Goal: Task Accomplishment & Management: Use online tool/utility

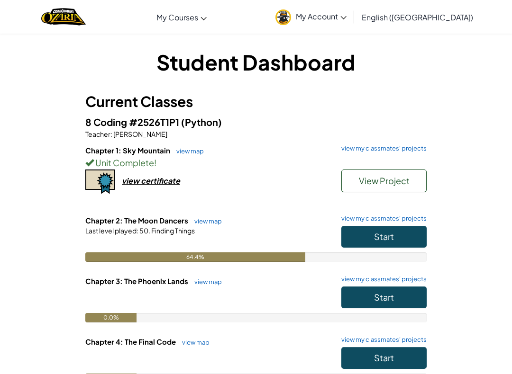
click at [408, 235] on button "Start" at bounding box center [383, 237] width 85 height 22
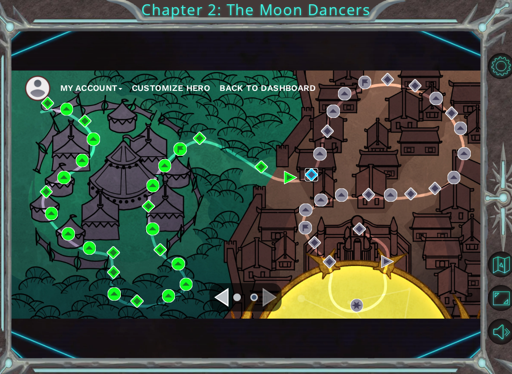
click at [311, 175] on img at bounding box center [311, 174] width 13 height 13
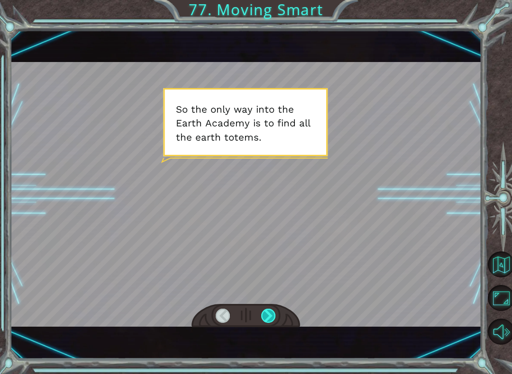
click at [274, 319] on div at bounding box center [268, 316] width 15 height 14
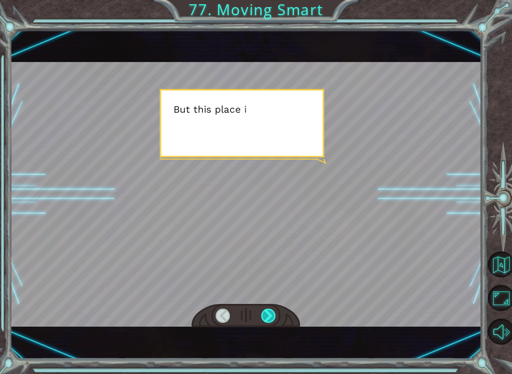
click at [271, 319] on div at bounding box center [268, 316] width 15 height 14
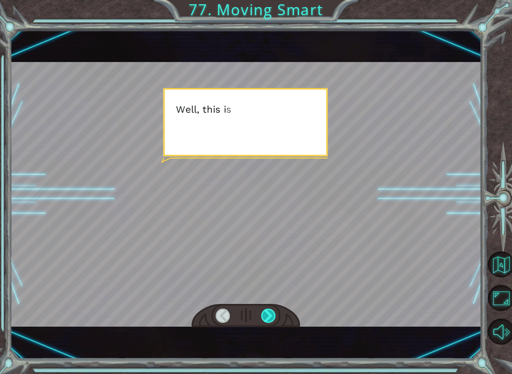
click at [274, 315] on div at bounding box center [268, 316] width 15 height 14
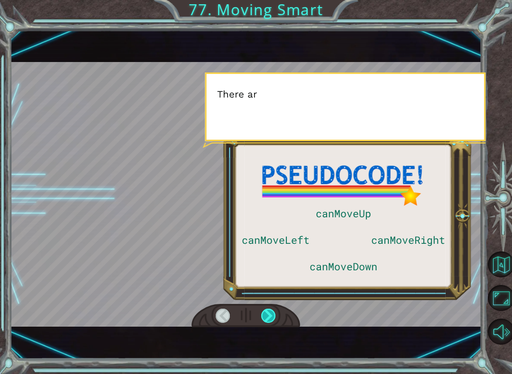
click at [275, 316] on div at bounding box center [268, 316] width 15 height 14
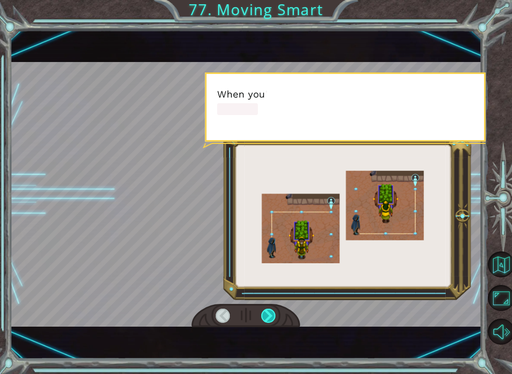
click at [274, 316] on div at bounding box center [268, 316] width 15 height 14
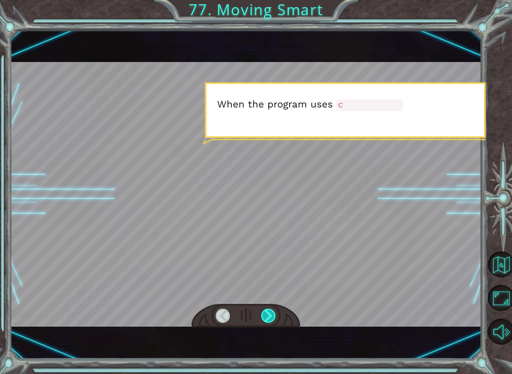
click at [274, 313] on div at bounding box center [268, 316] width 15 height 14
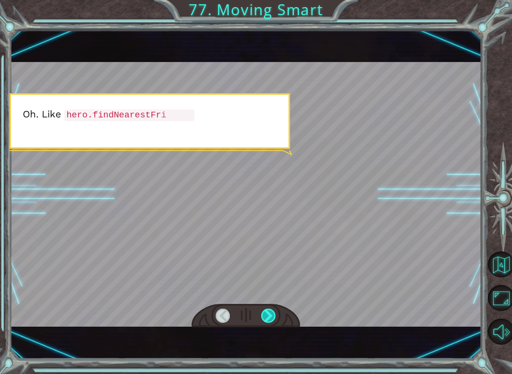
click at [273, 317] on div at bounding box center [268, 316] width 15 height 14
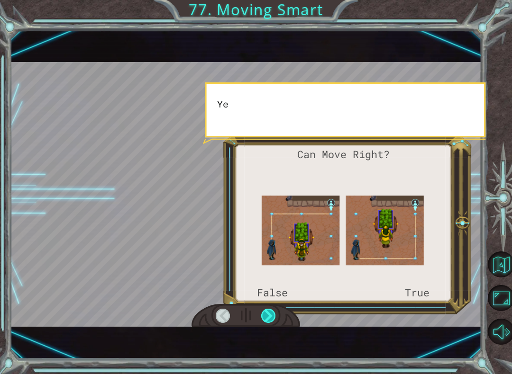
click at [271, 314] on div at bounding box center [268, 316] width 15 height 14
click at [270, 315] on div at bounding box center [268, 316] width 15 height 14
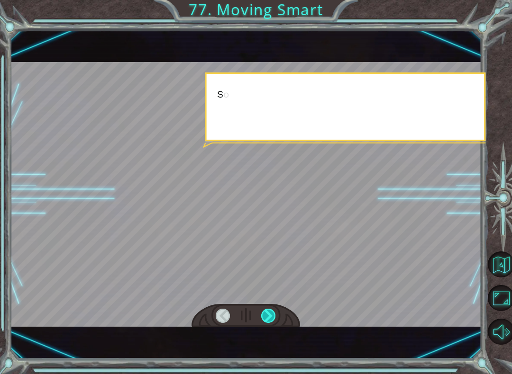
click at [269, 316] on div at bounding box center [268, 316] width 15 height 14
click at [271, 319] on div at bounding box center [268, 316] width 15 height 14
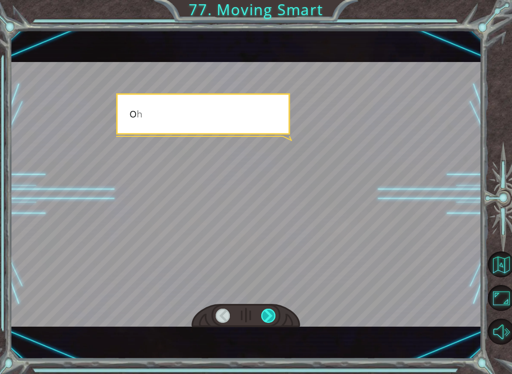
click at [271, 317] on div at bounding box center [268, 316] width 15 height 14
click at [269, 319] on div at bounding box center [268, 316] width 15 height 14
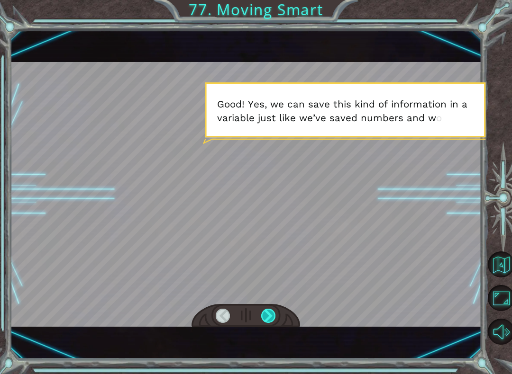
click at [275, 315] on div at bounding box center [268, 316] width 15 height 14
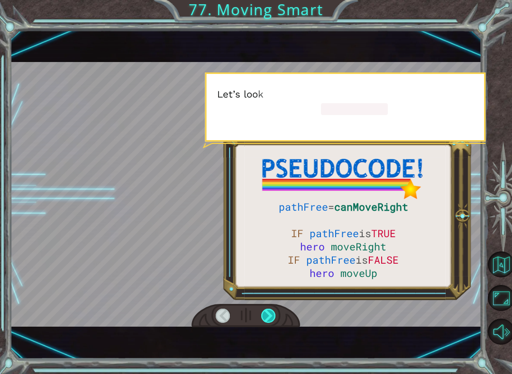
click at [267, 318] on div at bounding box center [268, 316] width 15 height 14
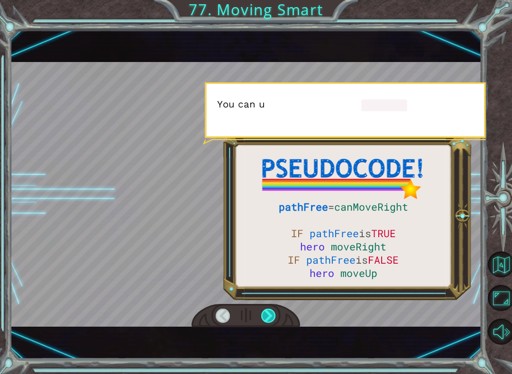
click at [266, 319] on div at bounding box center [268, 316] width 15 height 14
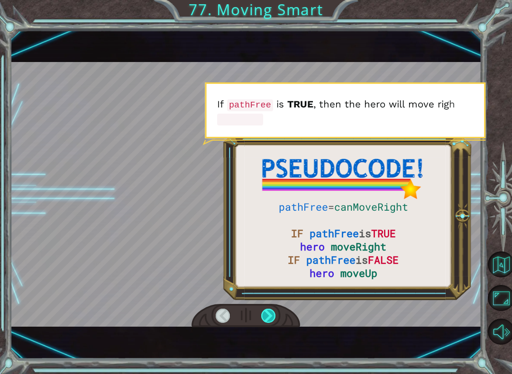
click at [275, 310] on div at bounding box center [268, 316] width 15 height 14
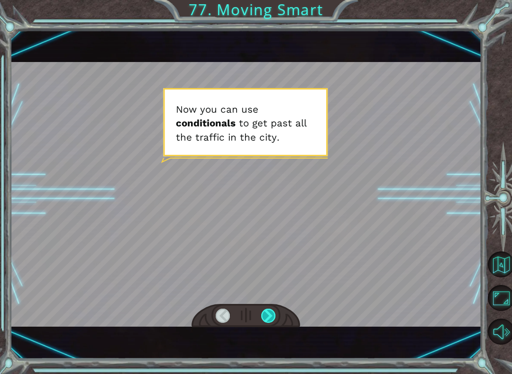
click at [270, 318] on div at bounding box center [268, 316] width 15 height 14
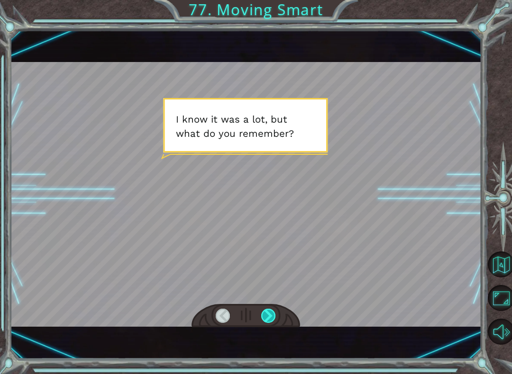
click at [269, 318] on div at bounding box center [268, 316] width 15 height 14
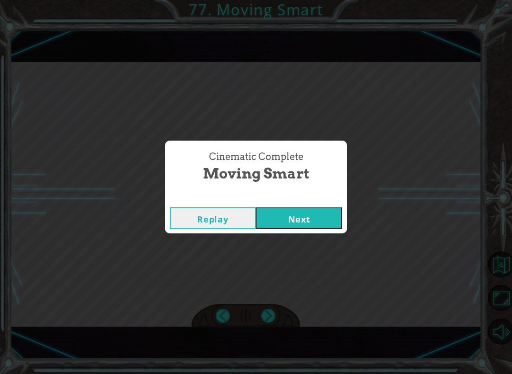
click at [319, 219] on button "Next" at bounding box center [299, 218] width 86 height 21
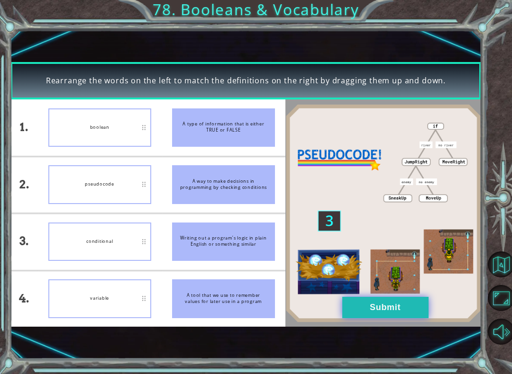
click at [412, 302] on button "Submit" at bounding box center [385, 307] width 86 height 21
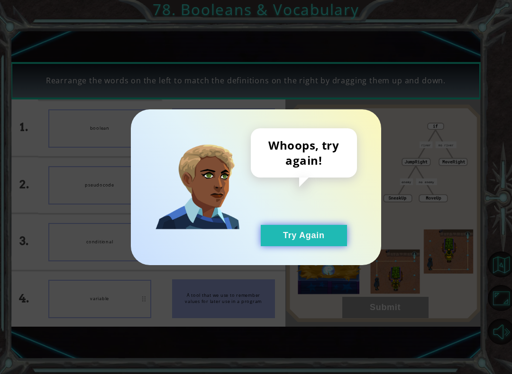
click at [323, 246] on button "Try Again" at bounding box center [304, 235] width 86 height 21
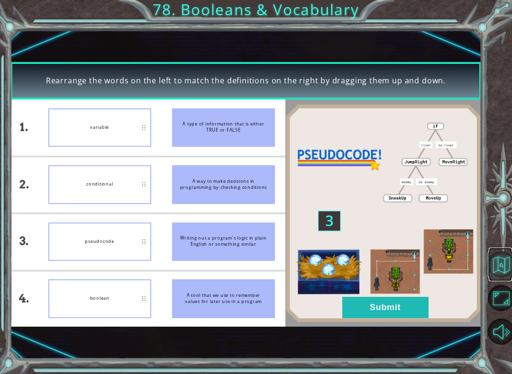
click at [498, 274] on button "Back to Map" at bounding box center [501, 265] width 26 height 26
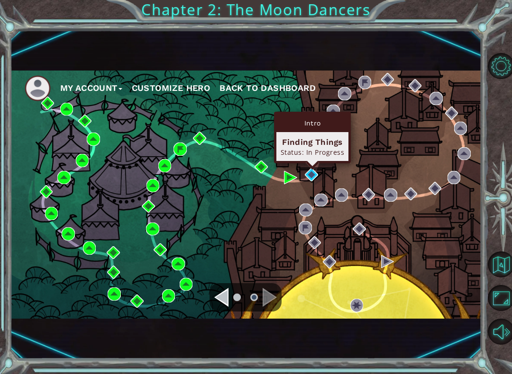
click at [319, 166] on div "My Account Customize Hero Back to Dashboard" at bounding box center [245, 195] width 471 height 248
click at [309, 175] on img at bounding box center [311, 174] width 13 height 13
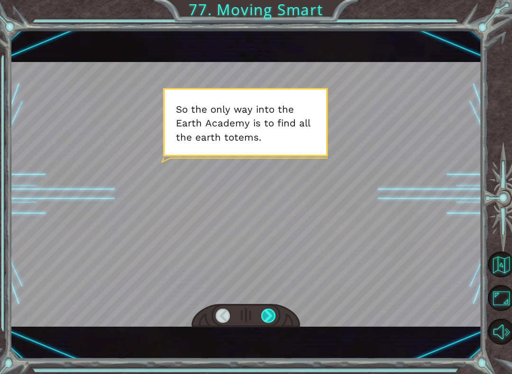
click at [268, 312] on div at bounding box center [268, 316] width 15 height 14
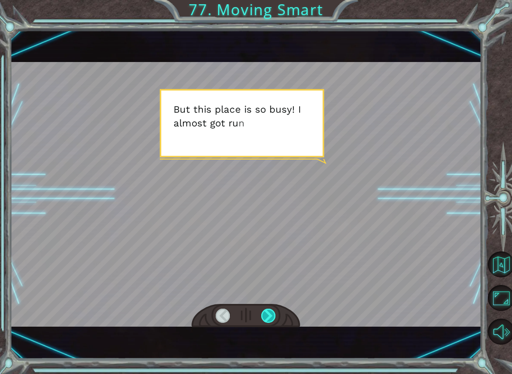
click at [273, 323] on div at bounding box center [268, 316] width 15 height 14
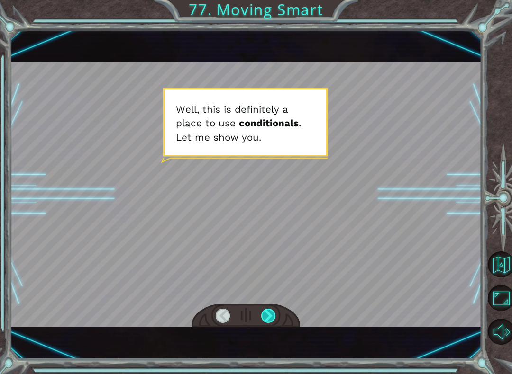
click at [267, 314] on div at bounding box center [268, 316] width 15 height 14
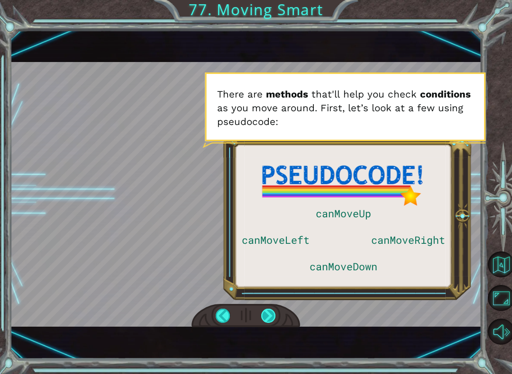
click at [272, 316] on div at bounding box center [268, 316] width 15 height 14
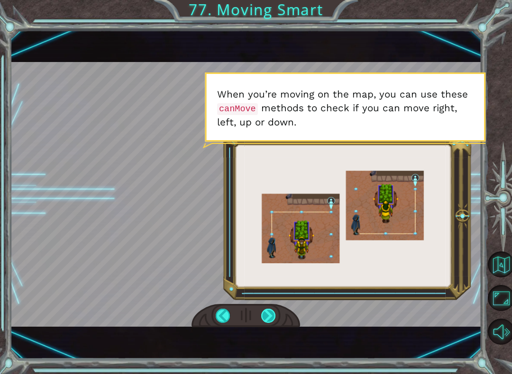
click at [271, 317] on div at bounding box center [268, 316] width 15 height 14
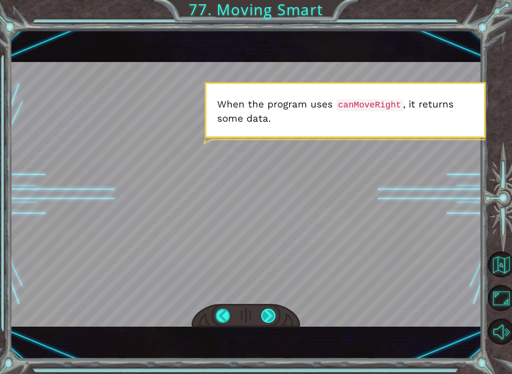
click at [269, 317] on div at bounding box center [268, 316] width 15 height 14
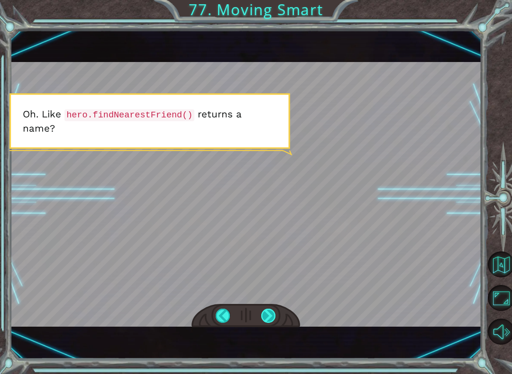
click at [261, 323] on div at bounding box center [268, 316] width 15 height 14
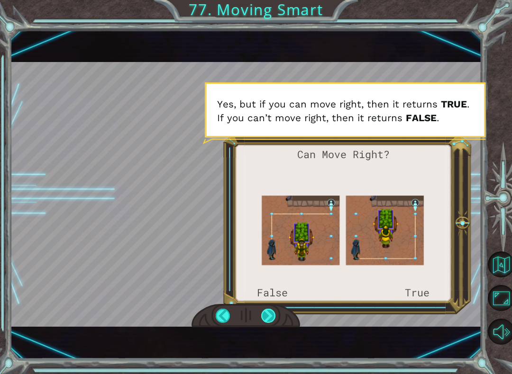
click at [265, 315] on div at bounding box center [268, 316] width 15 height 14
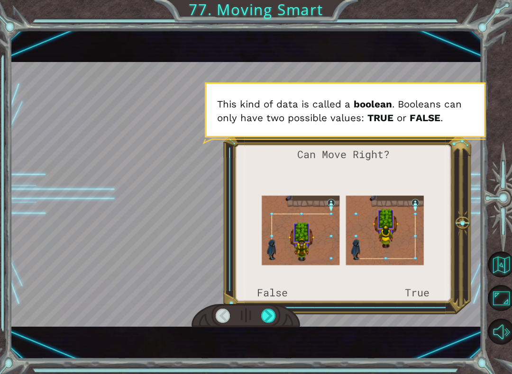
click at [279, 312] on div at bounding box center [245, 316] width 109 height 24
click at [274, 319] on div at bounding box center [268, 316] width 15 height 14
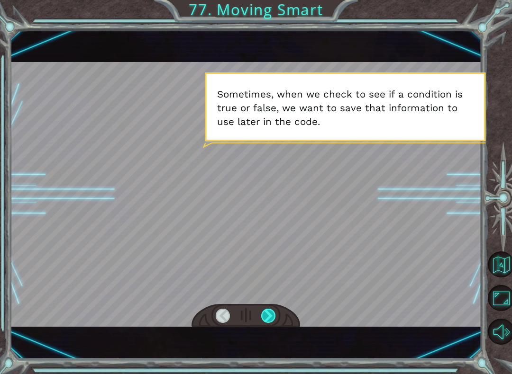
click at [270, 319] on div at bounding box center [268, 316] width 15 height 14
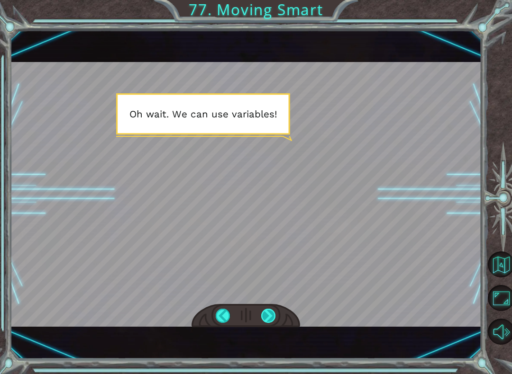
click at [273, 319] on div at bounding box center [268, 316] width 15 height 14
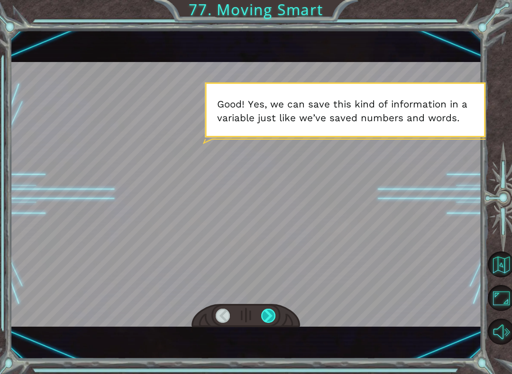
click at [273, 322] on div at bounding box center [268, 316] width 15 height 14
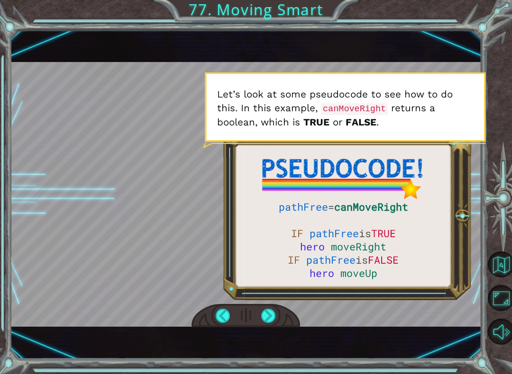
click at [271, 307] on div at bounding box center [245, 316] width 109 height 24
click at [271, 313] on div at bounding box center [268, 316] width 15 height 14
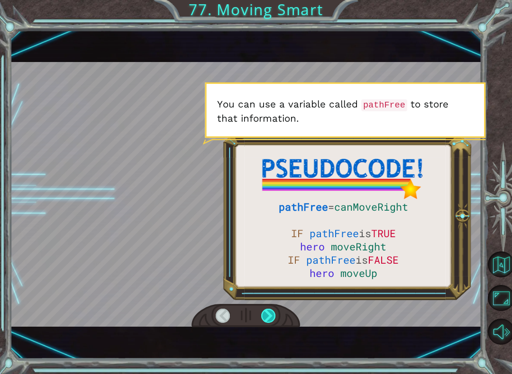
click at [270, 318] on div at bounding box center [268, 316] width 15 height 14
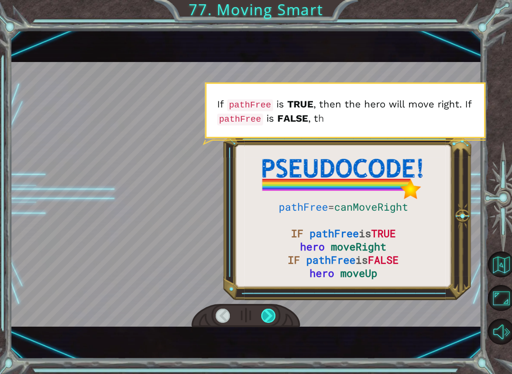
click at [268, 319] on div at bounding box center [268, 316] width 15 height 14
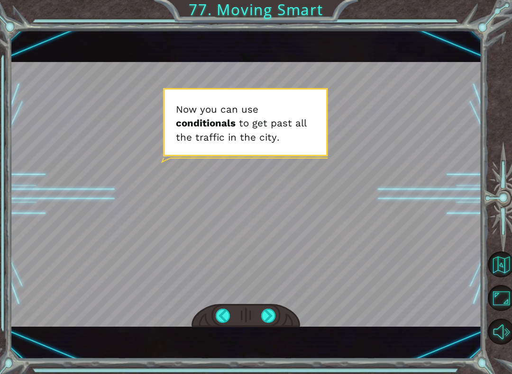
click at [266, 306] on div at bounding box center [245, 316] width 109 height 24
click at [273, 322] on div at bounding box center [268, 316] width 15 height 14
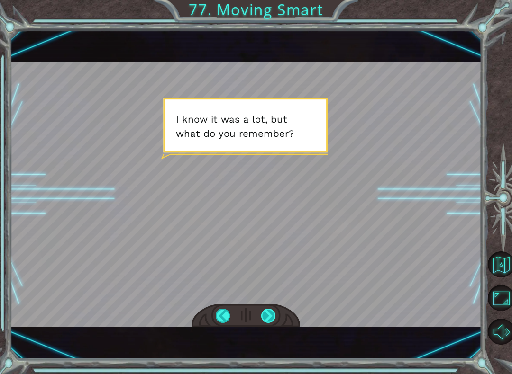
click at [264, 311] on div at bounding box center [268, 316] width 15 height 14
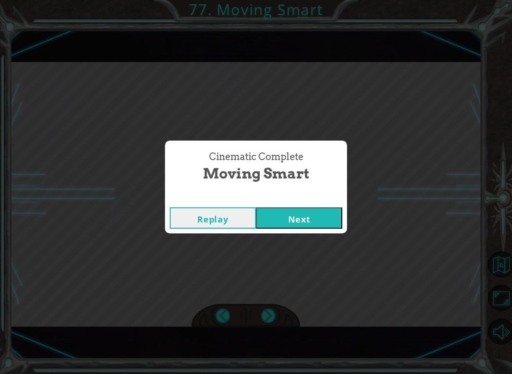
click at [270, 219] on button "Next" at bounding box center [299, 218] width 86 height 21
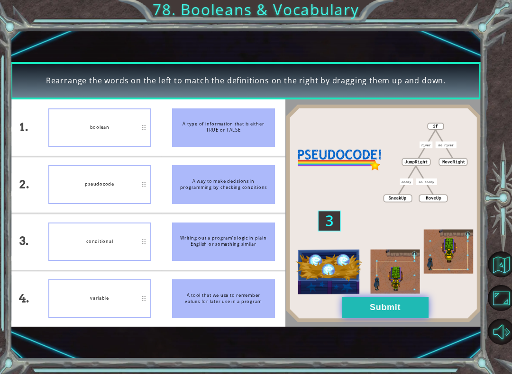
click at [373, 309] on button "Submit" at bounding box center [385, 307] width 86 height 21
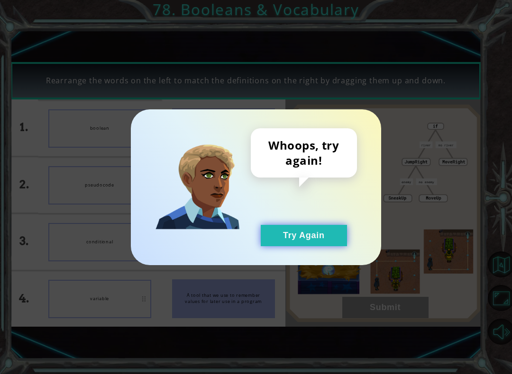
click at [310, 227] on button "Try Again" at bounding box center [304, 235] width 86 height 21
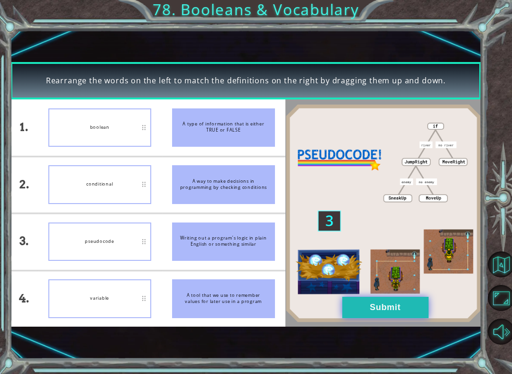
click at [361, 308] on button "Submit" at bounding box center [385, 307] width 86 height 21
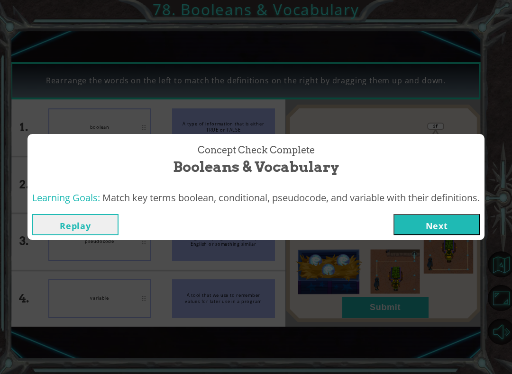
click at [427, 235] on button "Next" at bounding box center [436, 224] width 86 height 21
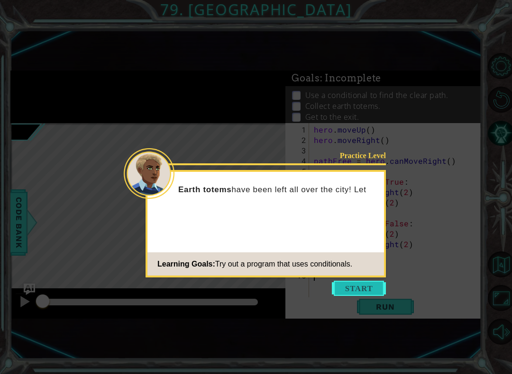
click at [353, 288] on button "Start" at bounding box center [359, 288] width 54 height 15
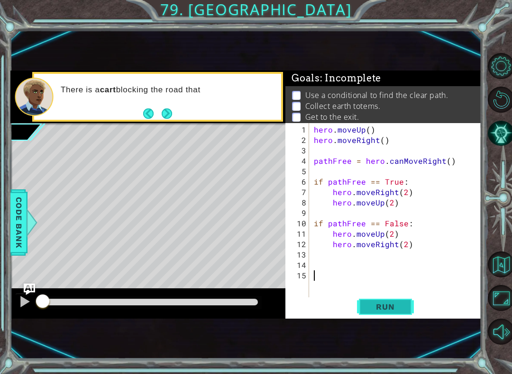
click at [383, 308] on span "Run" at bounding box center [384, 306] width 37 height 9
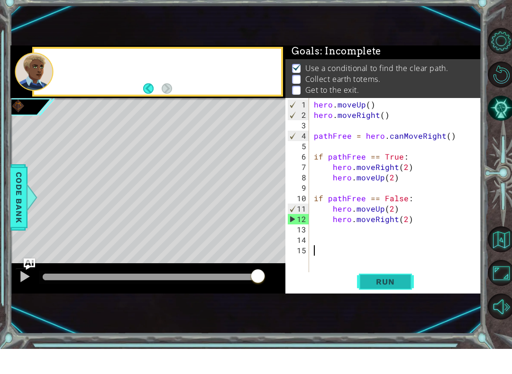
scroll to position [9, 0]
